Goal: Complete application form

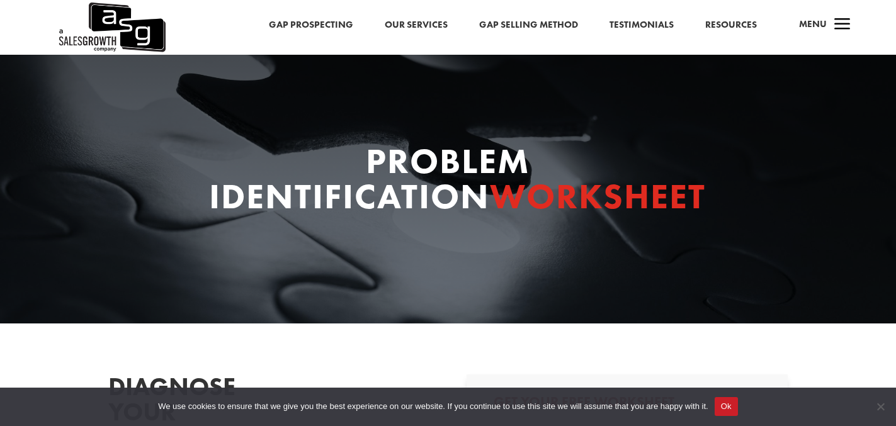
click at [723, 19] on link "Resources" at bounding box center [732, 25] width 52 height 16
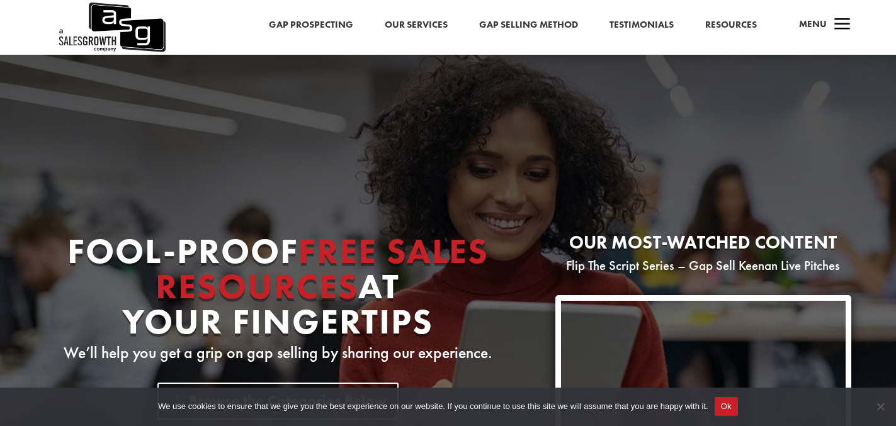
click at [421, 26] on link "Our Services" at bounding box center [416, 25] width 63 height 16
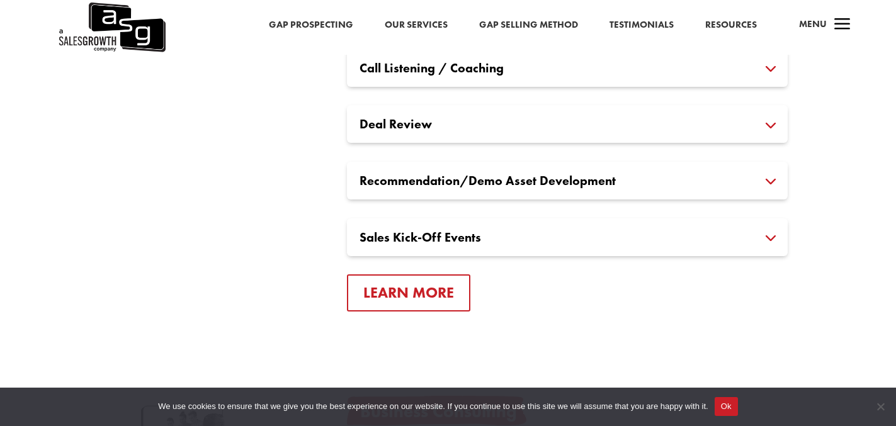
scroll to position [1974, 0]
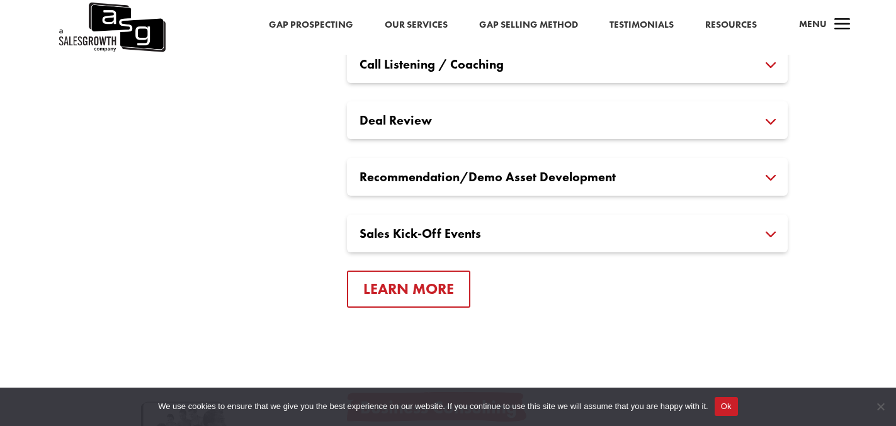
click at [409, 234] on h3 "Sales Kick-Off Events" at bounding box center [568, 233] width 416 height 13
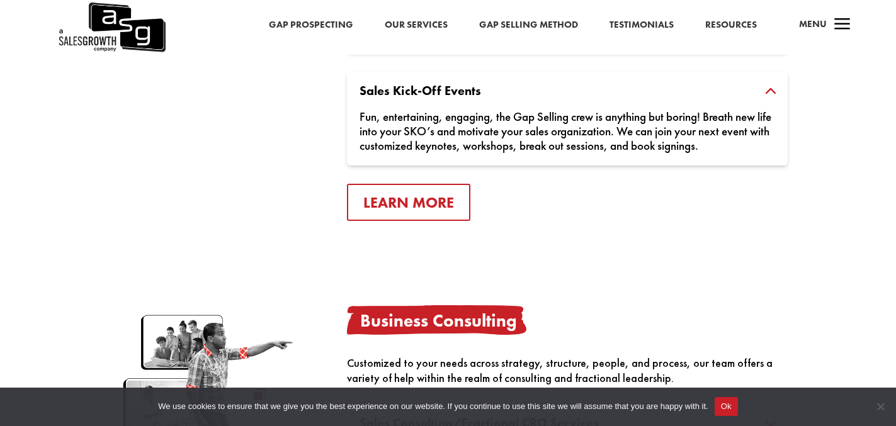
scroll to position [2105, 0]
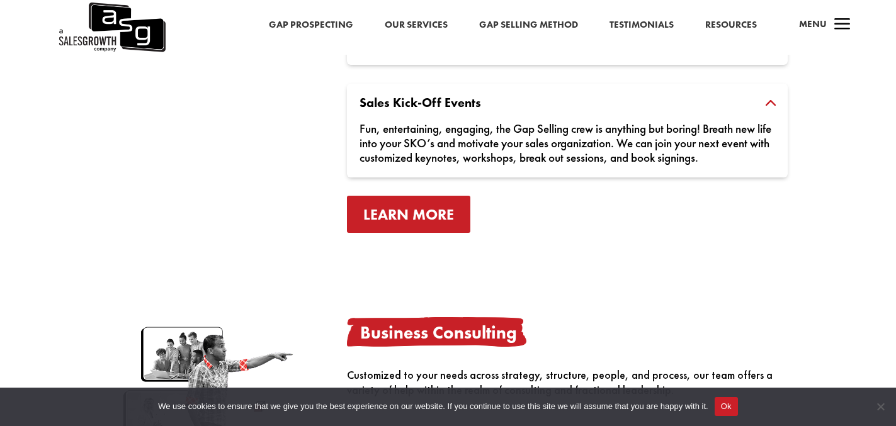
click at [395, 210] on link "Learn More" at bounding box center [408, 214] width 123 height 37
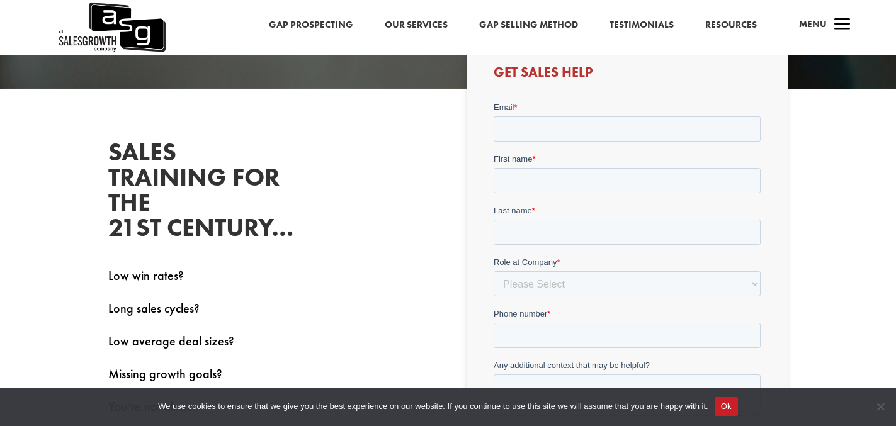
scroll to position [300, 0]
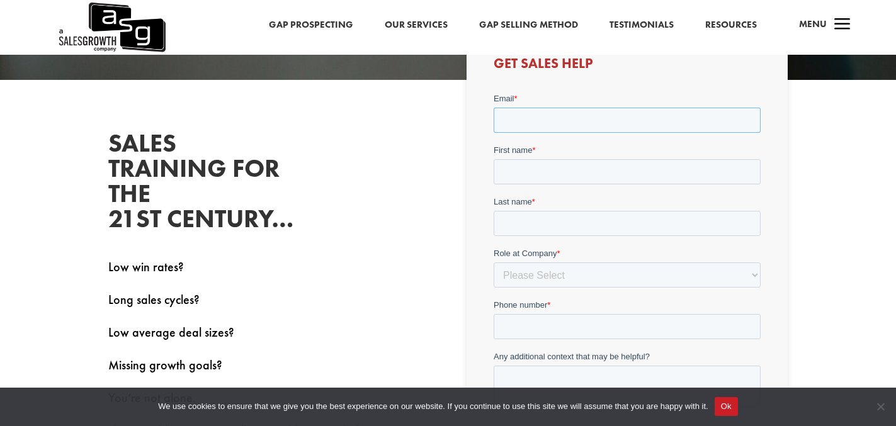
click at [517, 122] on input "Email *" at bounding box center [627, 120] width 267 height 25
type input "MikeF@LucidPoint.io"
click at [546, 157] on label "First name *" at bounding box center [627, 150] width 267 height 13
click at [546, 172] on input "First name *" at bounding box center [627, 171] width 267 height 25
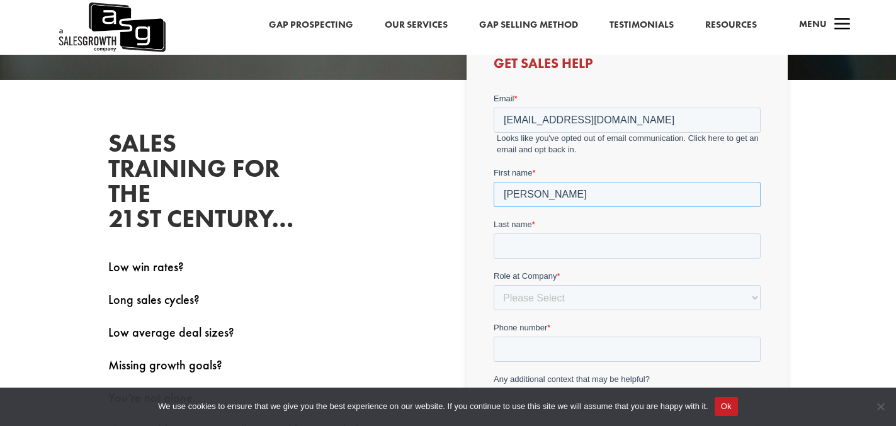
type input "Mike"
click at [523, 249] on input "Last name *" at bounding box center [627, 246] width 267 height 25
type input "Fontaine"
click at [542, 302] on select "Please Select C-Level (CRO, CSO, etc) Senior Leadership (VP of Sales, VP of Ena…" at bounding box center [627, 297] width 267 height 25
select select "C-Level (CRO, CSO, etc)"
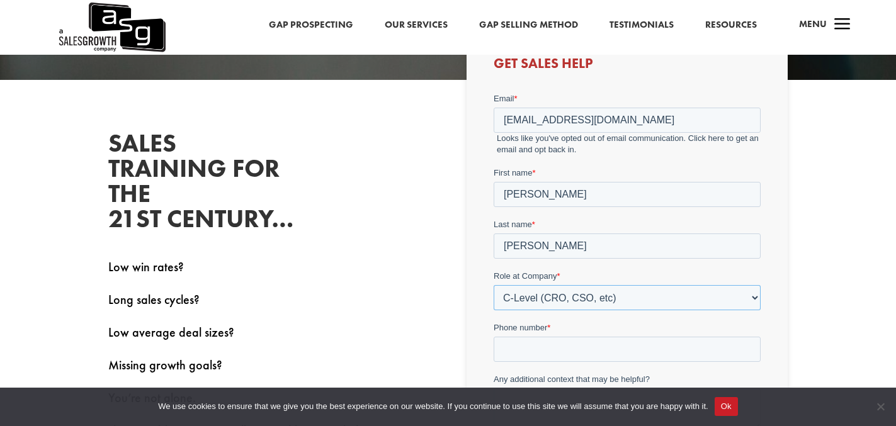
click at [494, 285] on select "Please Select C-Level (CRO, CSO, etc) Senior Leadership (VP of Sales, VP of Ena…" at bounding box center [627, 297] width 267 height 25
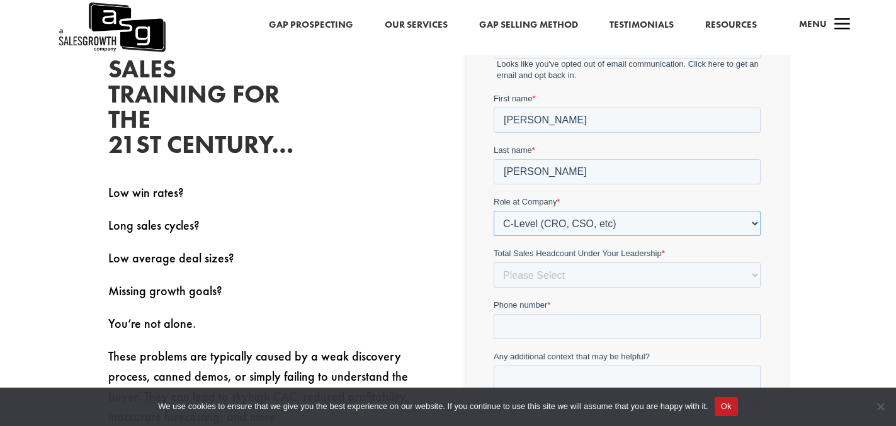
scroll to position [380, 0]
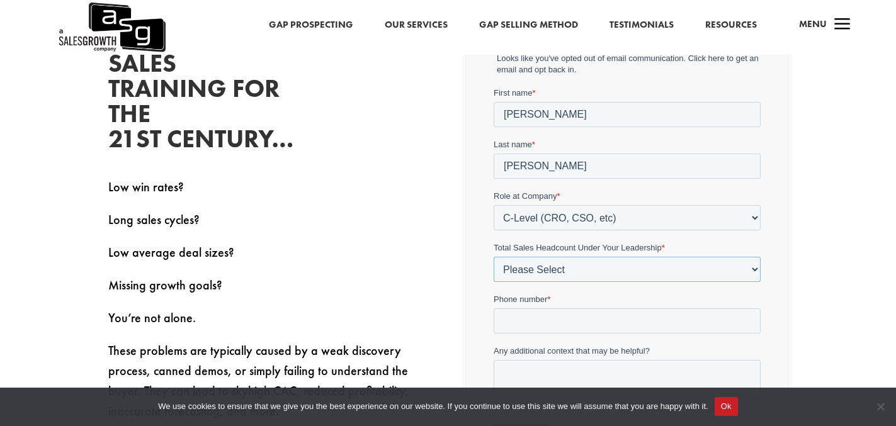
click at [520, 273] on select "Please Select Just Me 1-9 10-19 20-49 50-99 100+" at bounding box center [627, 269] width 267 height 25
select select "1-9"
click at [494, 257] on select "Please Select Just Me 1-9 10-19 20-49 50-99 100+" at bounding box center [627, 269] width 267 height 25
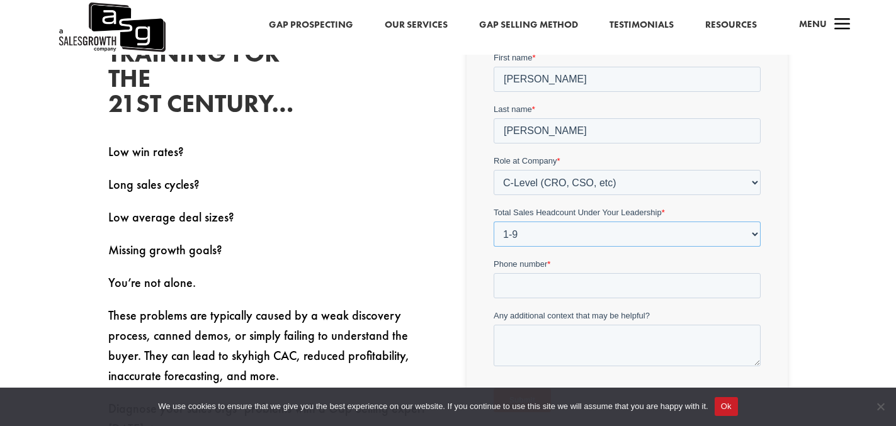
scroll to position [422, 0]
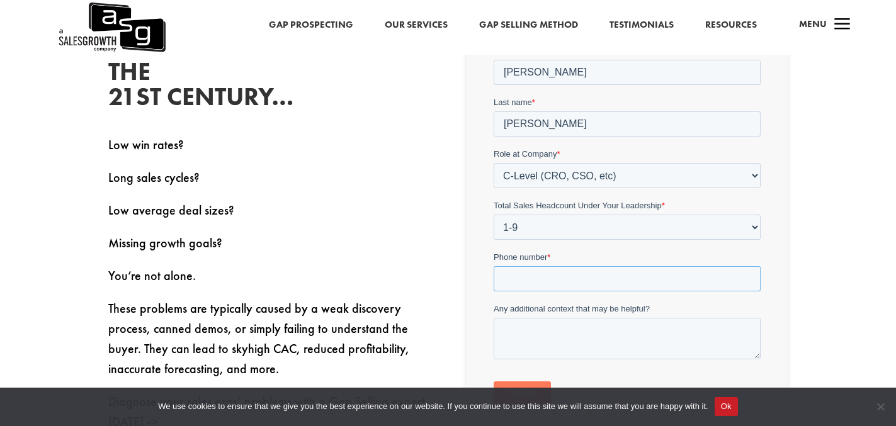
click at [505, 278] on input "Phone number *" at bounding box center [627, 279] width 267 height 25
type input "3039137896"
click at [520, 330] on textarea "Any additional context that may be helpful?" at bounding box center [627, 340] width 267 height 42
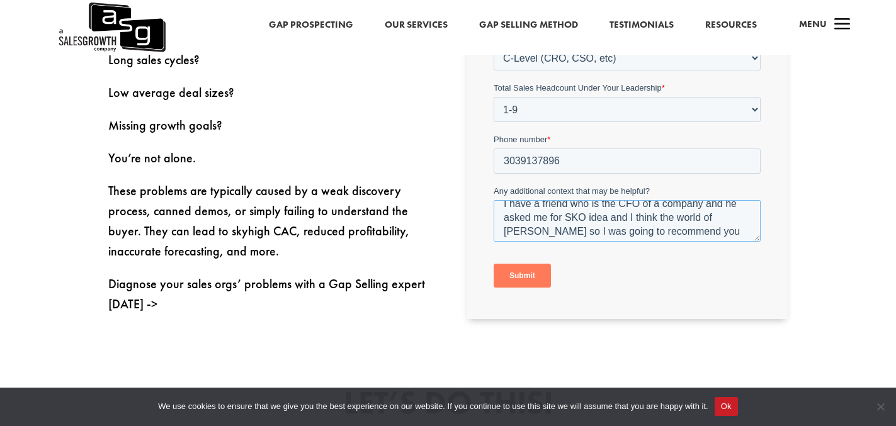
scroll to position [11, 0]
click at [608, 217] on textarea "I have a friend who is the CFO of a company and he asked me for SKO idea and I …" at bounding box center [627, 222] width 267 height 42
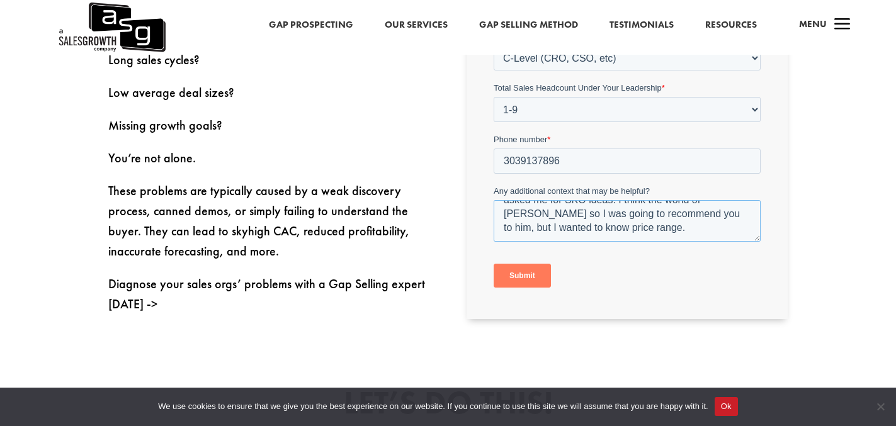
click at [606, 229] on textarea "I have a friend who is the CFO of a company and he asked me for SKO ideas. I th…" at bounding box center [627, 222] width 267 height 42
type textarea "I have a friend who is the CFO of a company and he asked me for SKO ideas. I th…"
click at [522, 275] on input "Submit" at bounding box center [522, 277] width 57 height 24
